Goal: Task Accomplishment & Management: Complete application form

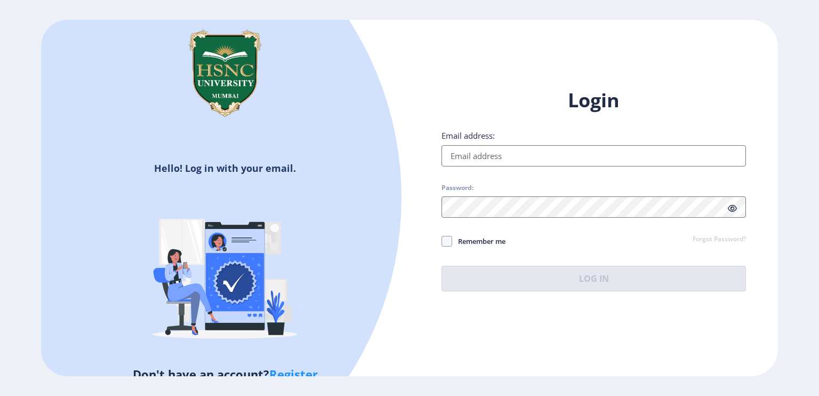
click at [600, 151] on input "Email address:" at bounding box center [593, 155] width 304 height 21
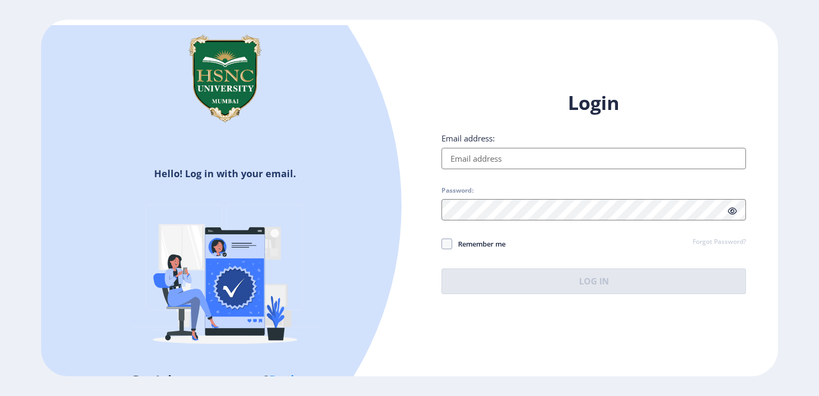
type input "Anshuk1207porwal@gmail.com"
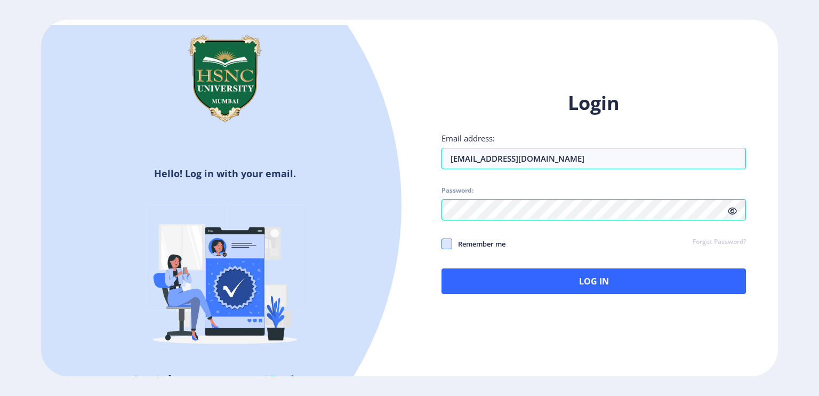
click at [446, 242] on span at bounding box center [446, 243] width 11 height 11
click at [442, 243] on input "Remember me" at bounding box center [441, 243] width 1 height 1
checkbox input "true"
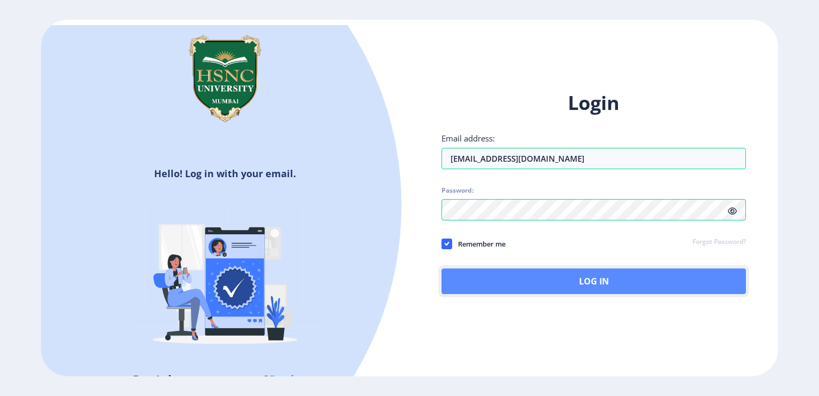
click at [510, 270] on button "Log In" at bounding box center [593, 281] width 304 height 26
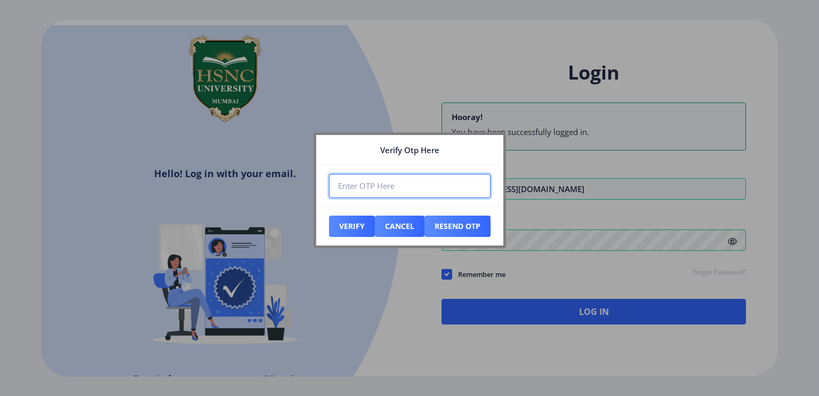
paste input "617418"
type input "617418"
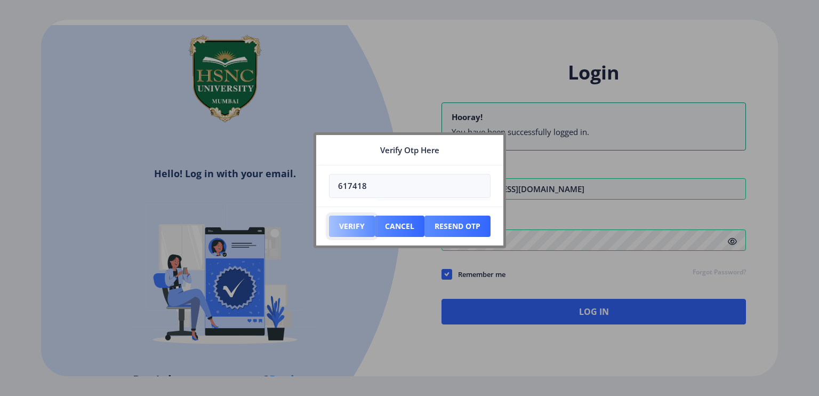
click at [350, 225] on button "Verify" at bounding box center [352, 225] width 46 height 21
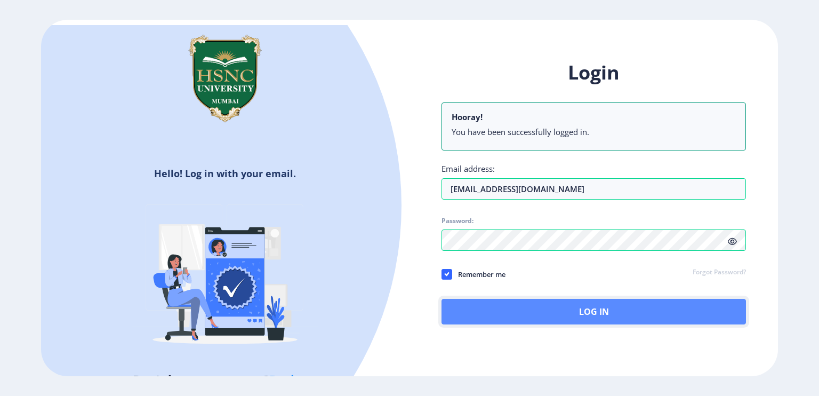
click at [574, 313] on button "Log In" at bounding box center [593, 312] width 304 height 26
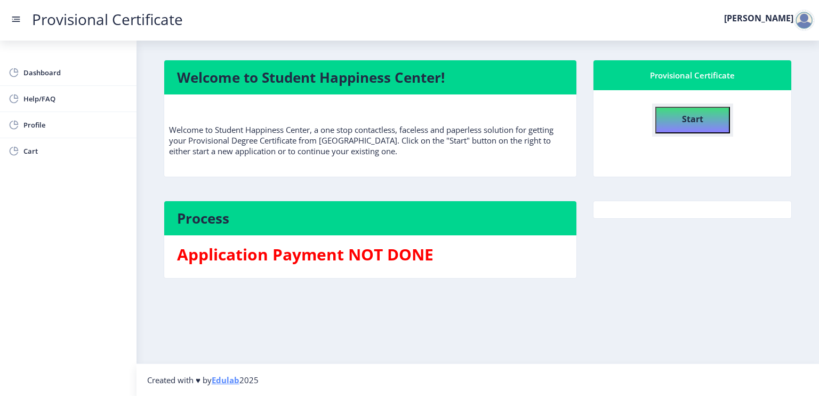
click at [670, 115] on button "Start" at bounding box center [692, 120] width 75 height 27
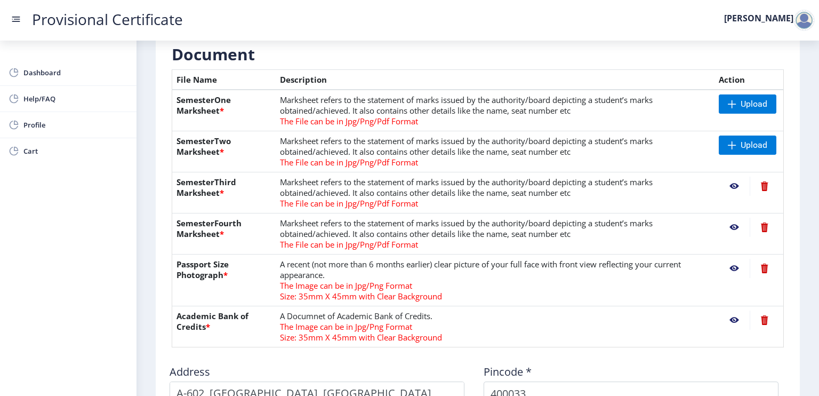
scroll to position [235, 0]
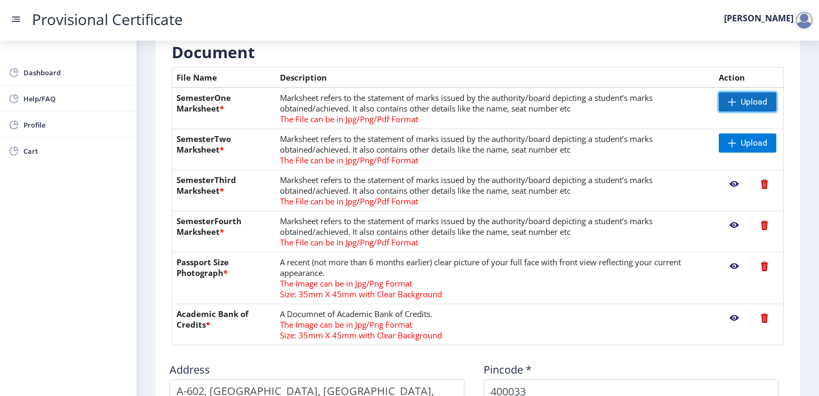
click at [741, 98] on span "Upload" at bounding box center [754, 102] width 27 height 11
click at [751, 144] on span "Upload" at bounding box center [754, 143] width 27 height 11
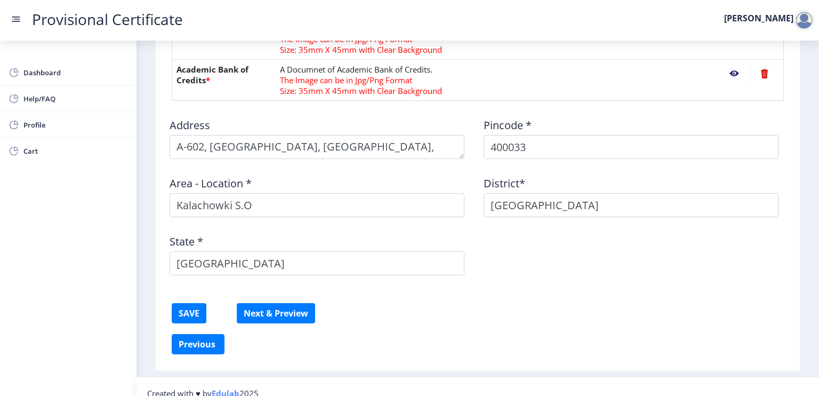
scroll to position [491, 0]
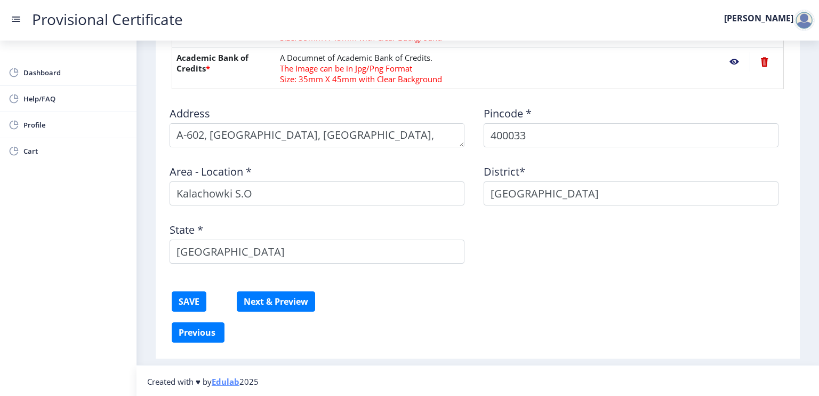
click at [199, 298] on button "SAVE" at bounding box center [189, 301] width 35 height 20
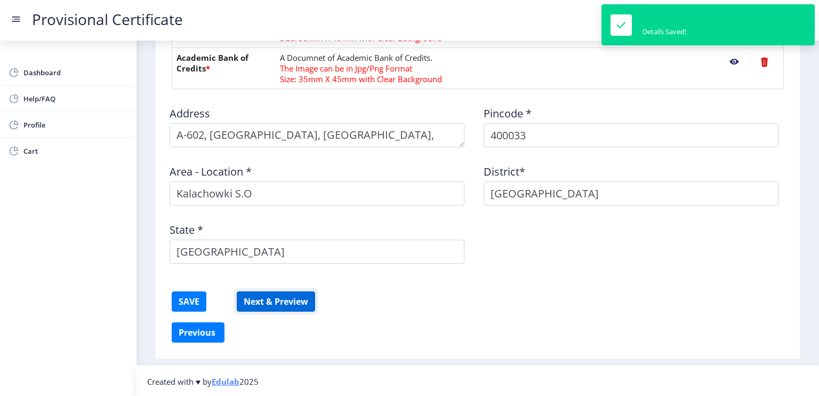
click at [285, 301] on button "Next & Preview" at bounding box center [276, 301] width 78 height 20
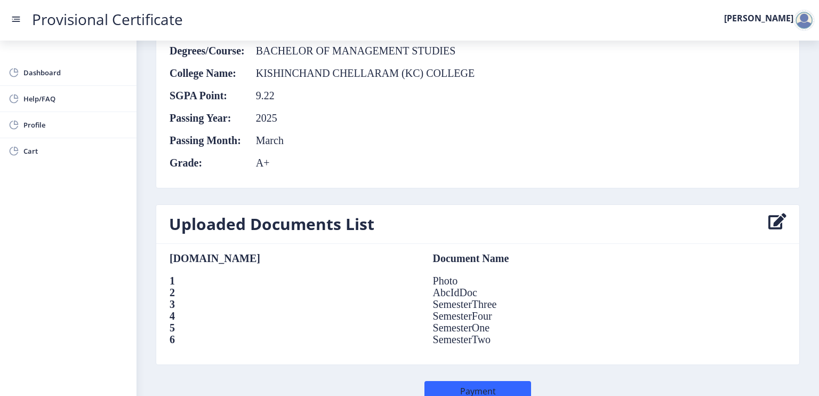
scroll to position [678, 0]
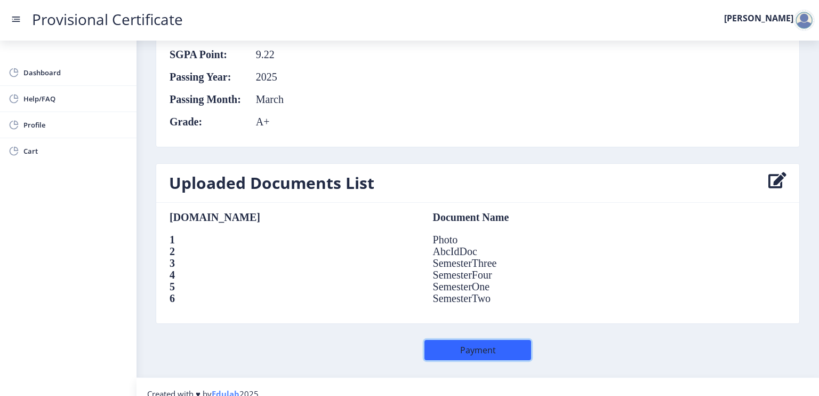
click at [484, 340] on button "Payment" at bounding box center [477, 350] width 107 height 20
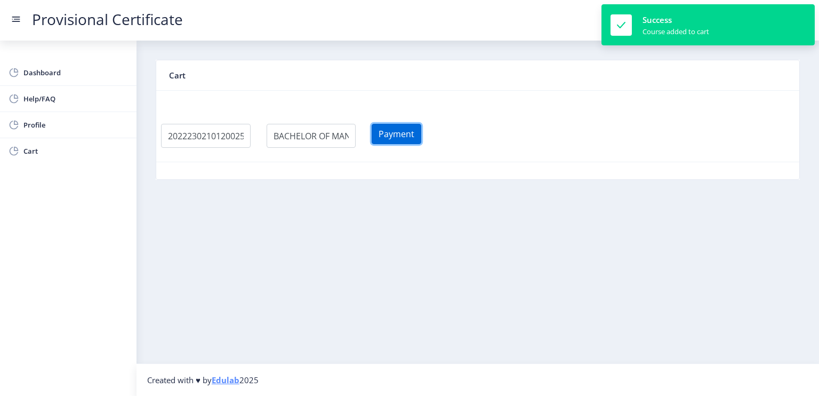
click at [421, 132] on button "Payment" at bounding box center [397, 134] width 50 height 20
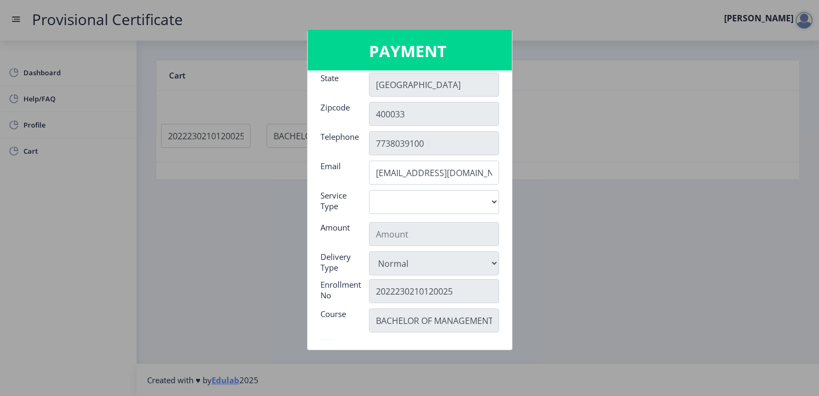
scroll to position [107, 0]
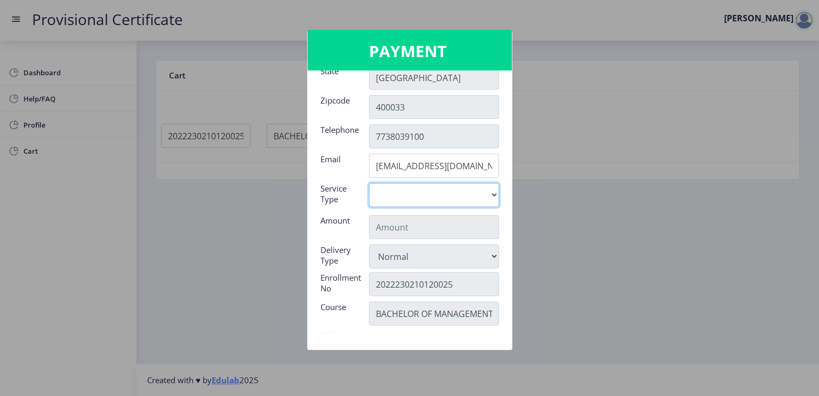
click at [478, 205] on select "Digital" at bounding box center [434, 195] width 130 height 24
select select "old"
click at [369, 183] on select "Digital" at bounding box center [434, 195] width 130 height 24
type input "795"
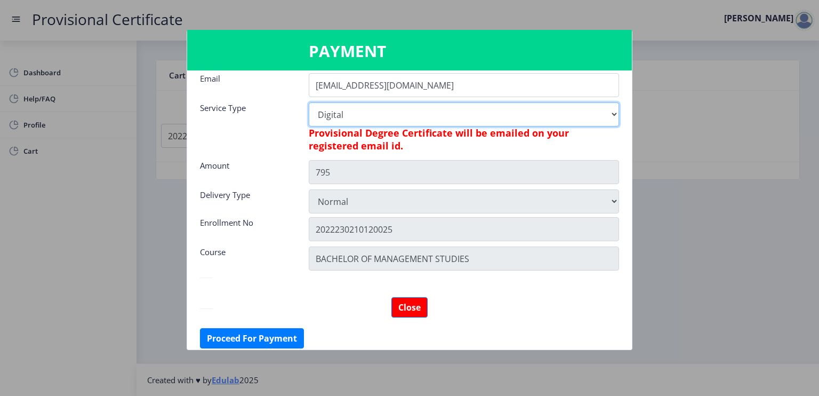
scroll to position [194, 0]
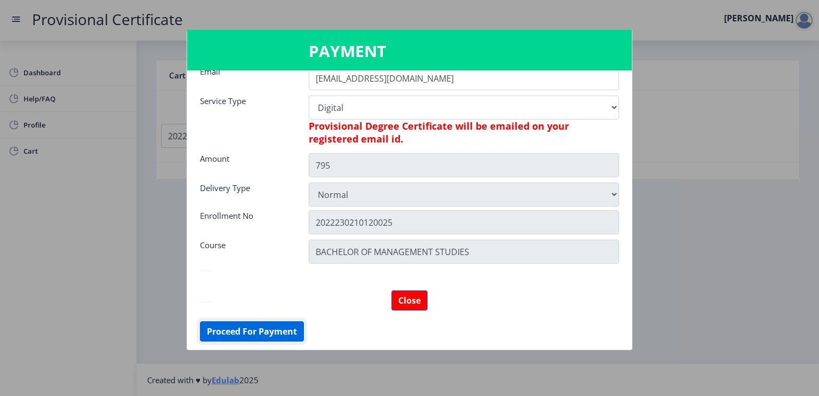
click at [271, 328] on button "Proceed For Payment" at bounding box center [252, 331] width 104 height 20
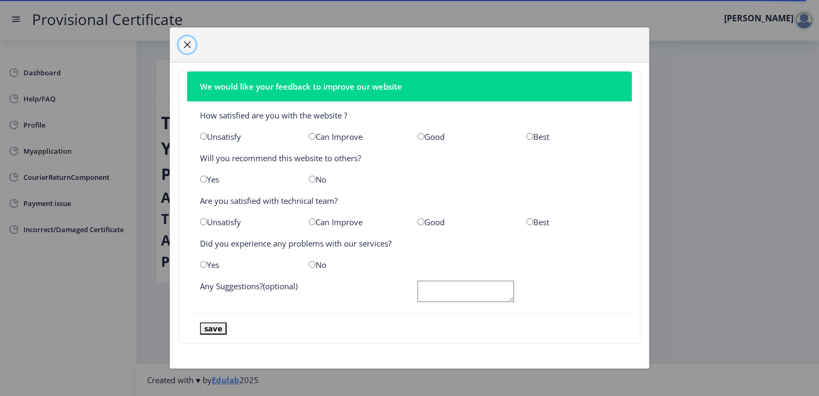
click at [180, 43] on button "button" at bounding box center [187, 44] width 17 height 17
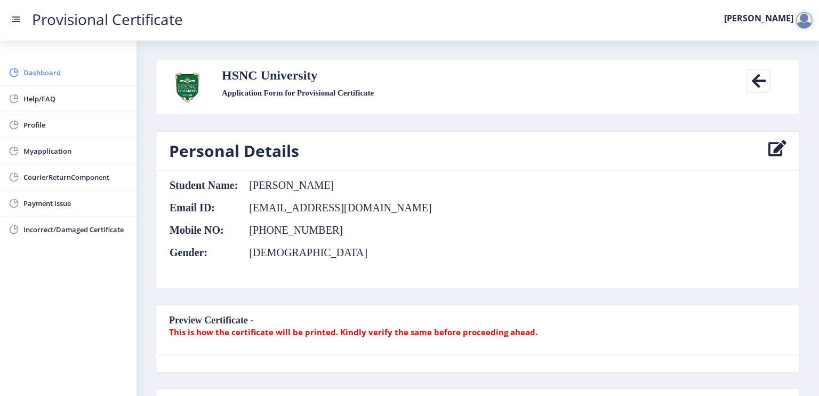
click at [43, 72] on span "Dashboard" at bounding box center [75, 72] width 105 height 13
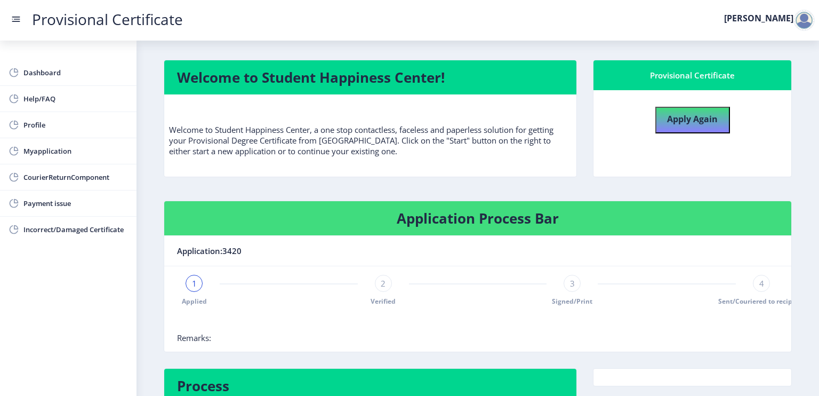
scroll to position [81, 0]
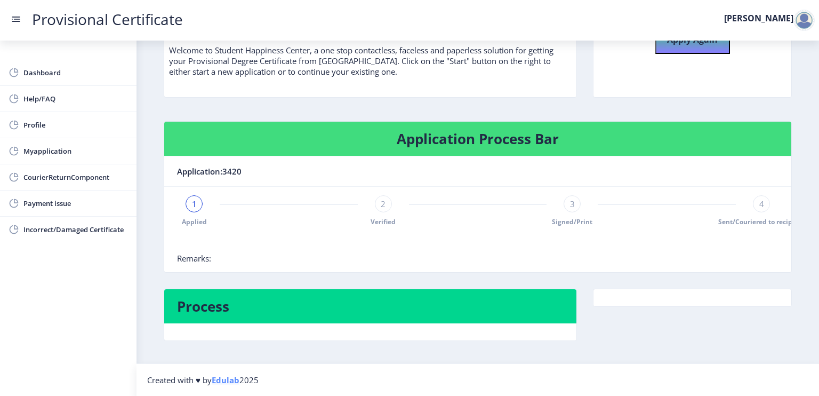
click at [192, 204] on span "1" at bounding box center [194, 203] width 5 height 11
click at [379, 191] on nb-card-body "1 Applied 2 Verified 3 Signed/Print 4 Sent/Couriered to recipient Remarks:" at bounding box center [477, 229] width 627 height 85
click at [382, 199] on span "2" at bounding box center [383, 203] width 5 height 11
click at [381, 202] on span "2" at bounding box center [383, 203] width 5 height 11
click at [590, 206] on div "Applied 2 Verified 3 Signed/Print 4 Sent/Couriered to recipient" at bounding box center [477, 210] width 601 height 31
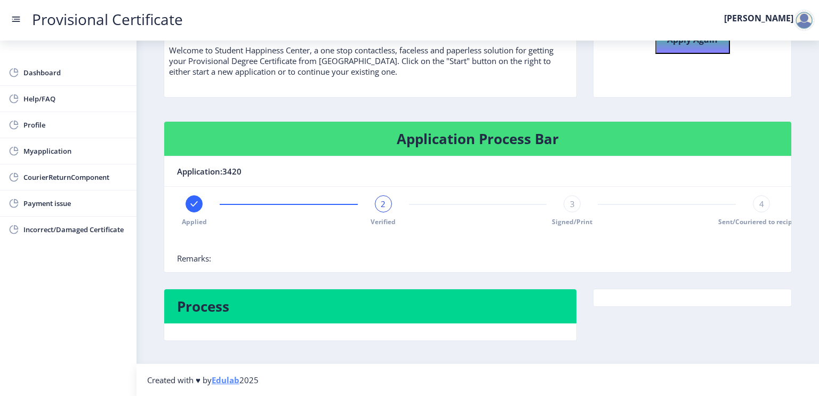
click at [577, 202] on div "3" at bounding box center [572, 203] width 17 height 17
click at [202, 200] on div at bounding box center [194, 203] width 17 height 17
click at [27, 122] on span "Profile" at bounding box center [75, 124] width 105 height 13
select select
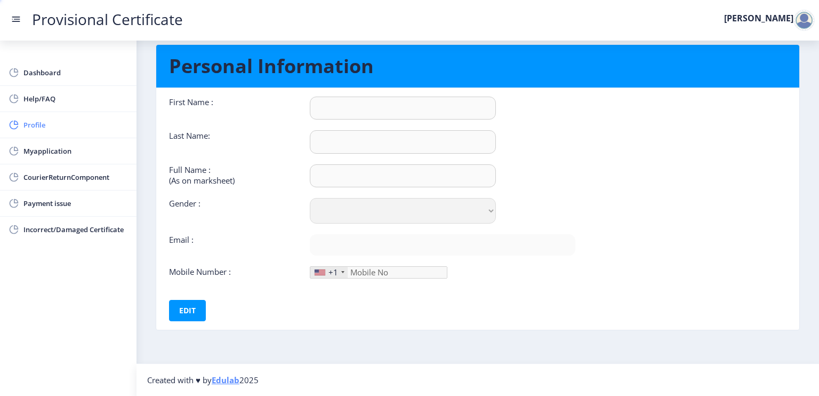
type input "[PERSON_NAME]"
type input "Porwal"
type input "Anshuk Mahendra Porwal"
select select "Male"
type input "anshuk1207porwal@gmail.com"
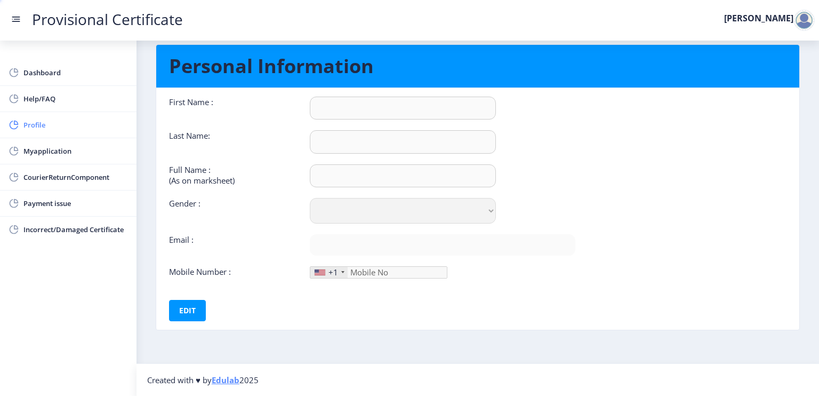
type input "7738039100"
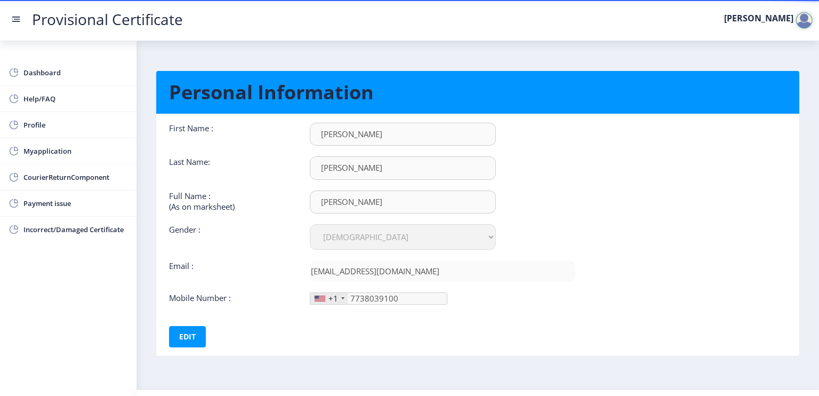
scroll to position [23, 0]
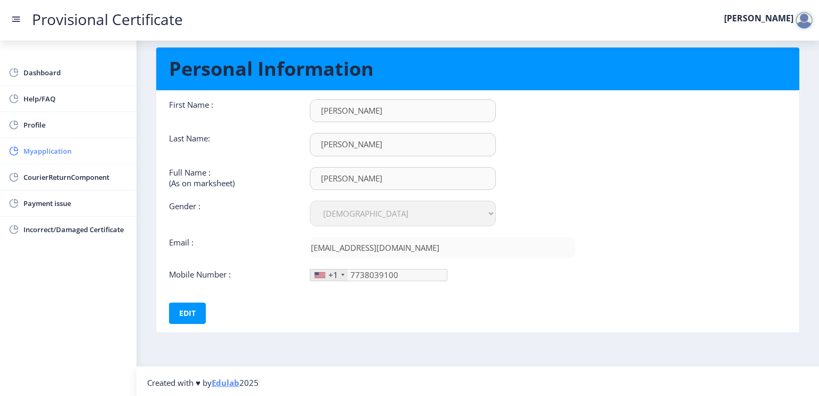
click at [60, 149] on span "Myapplication" at bounding box center [75, 150] width 105 height 13
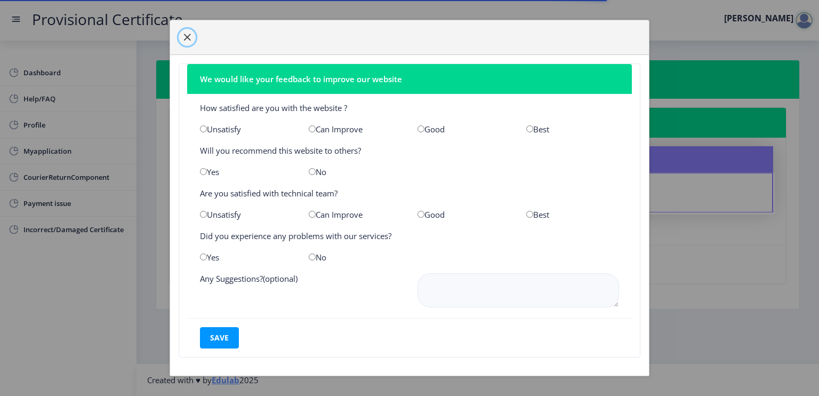
click at [186, 33] on span "button" at bounding box center [187, 37] width 9 height 9
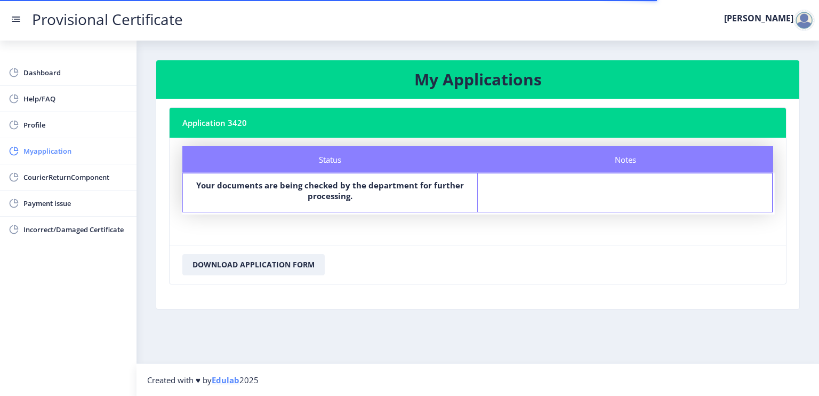
click at [57, 148] on span "Myapplication" at bounding box center [75, 150] width 105 height 13
click at [84, 175] on span "CourierReturnComponent" at bounding box center [75, 177] width 105 height 13
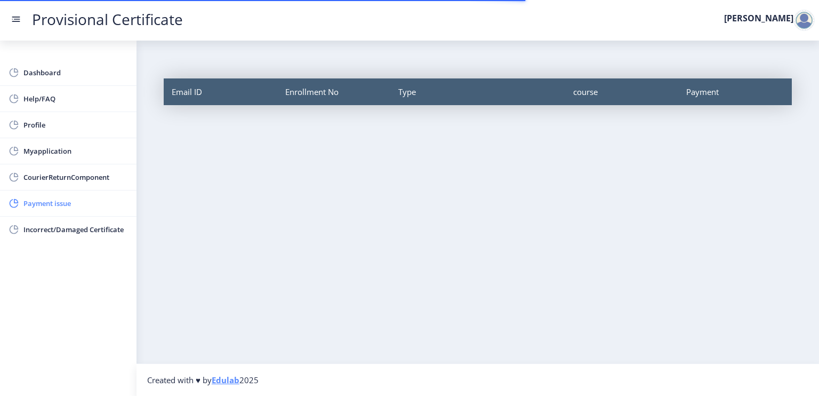
click at [47, 197] on span "Payment issue" at bounding box center [75, 203] width 105 height 13
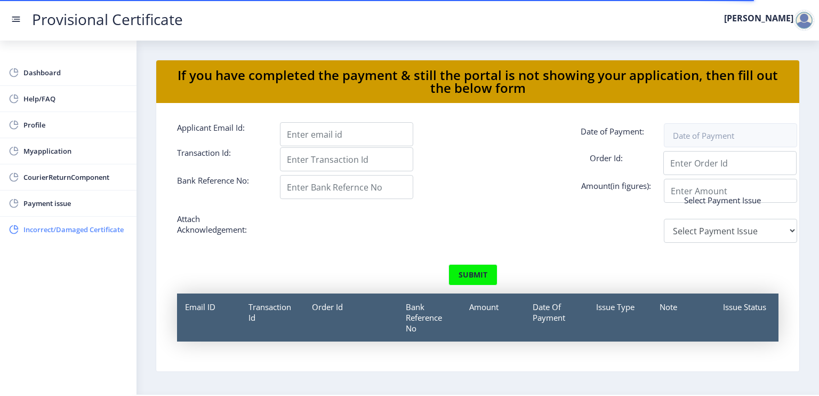
click at [64, 229] on span "Incorrect/Damaged Certificate" at bounding box center [75, 229] width 105 height 13
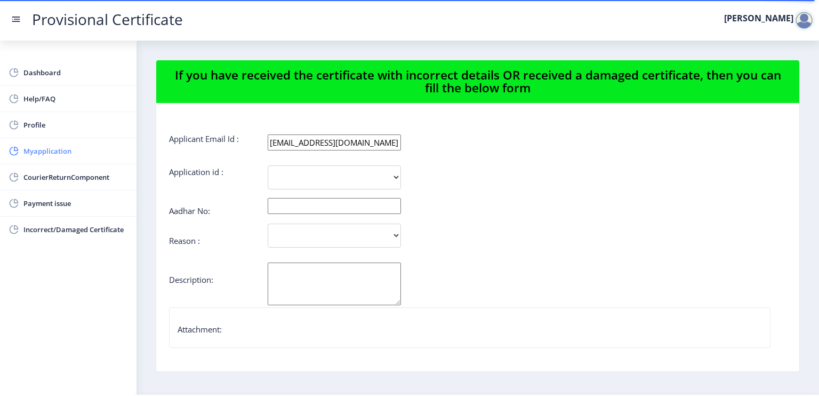
click at [49, 147] on span "Myapplication" at bounding box center [75, 150] width 105 height 13
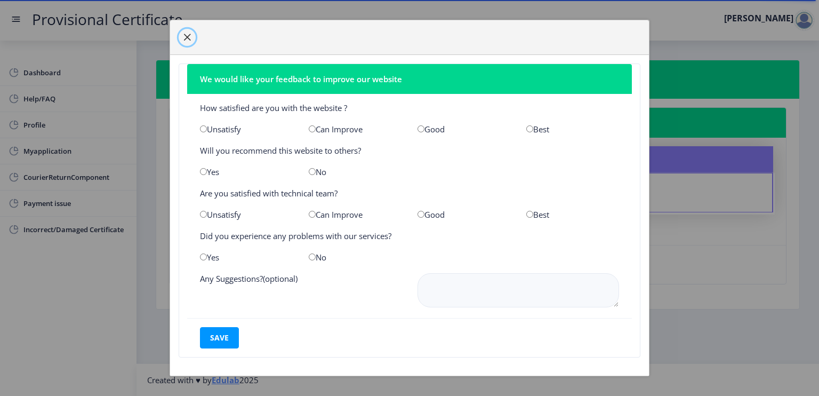
click at [188, 34] on span "button" at bounding box center [187, 37] width 9 height 9
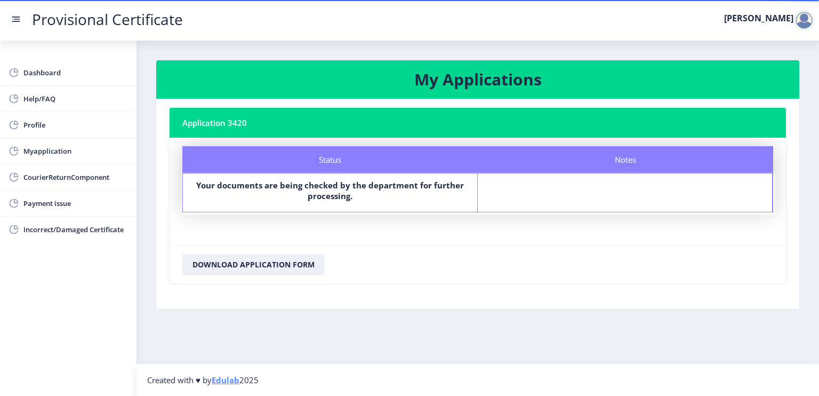
click at [279, 251] on nb-card-footer "Download Application Form" at bounding box center [478, 264] width 616 height 39
click at [277, 260] on button "Download Application Form" at bounding box center [253, 264] width 142 height 21
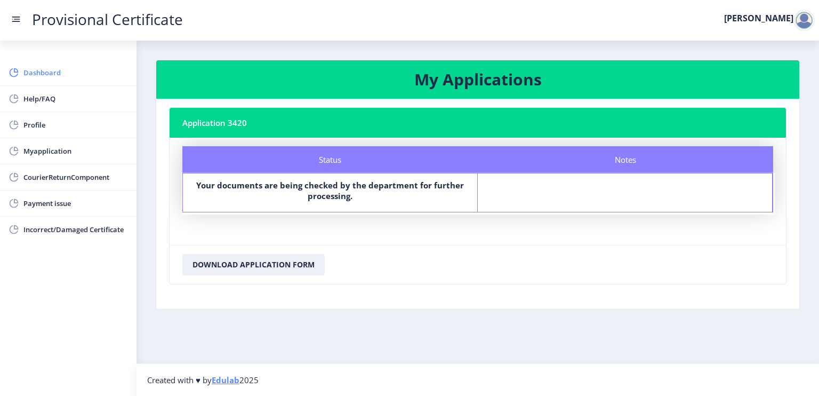
click at [54, 70] on span "Dashboard" at bounding box center [75, 72] width 105 height 13
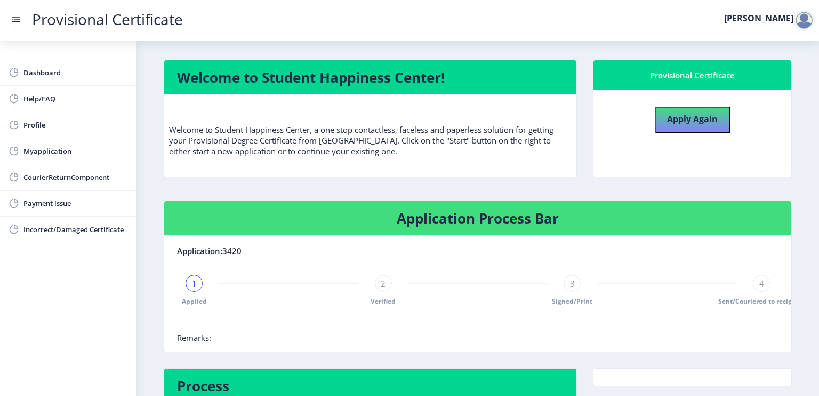
click at [111, 19] on link "Provisional Certificate" at bounding box center [107, 19] width 172 height 11
